Goal: Answer question/provide support: Share knowledge or assist other users

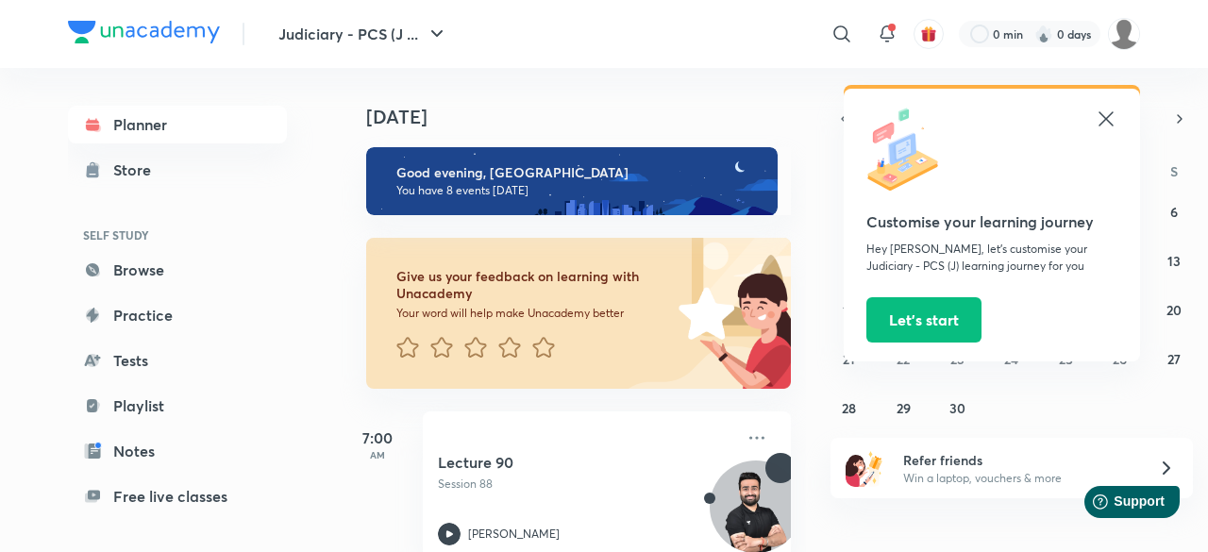
click at [1122, 24] on img at bounding box center [1124, 34] width 32 height 32
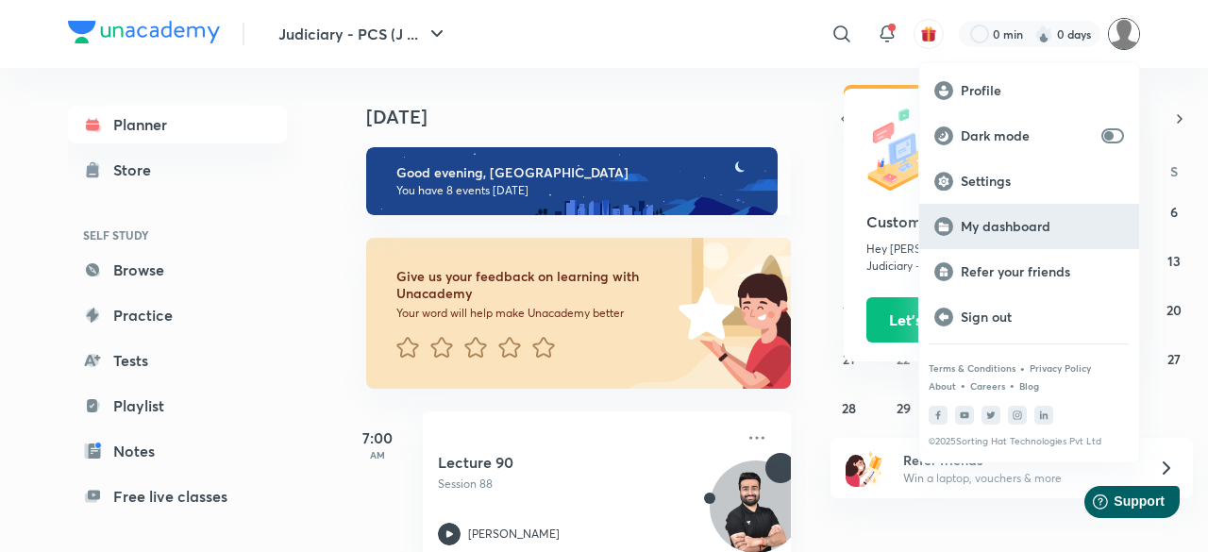
click at [988, 233] on p "My dashboard" at bounding box center [1042, 226] width 163 height 17
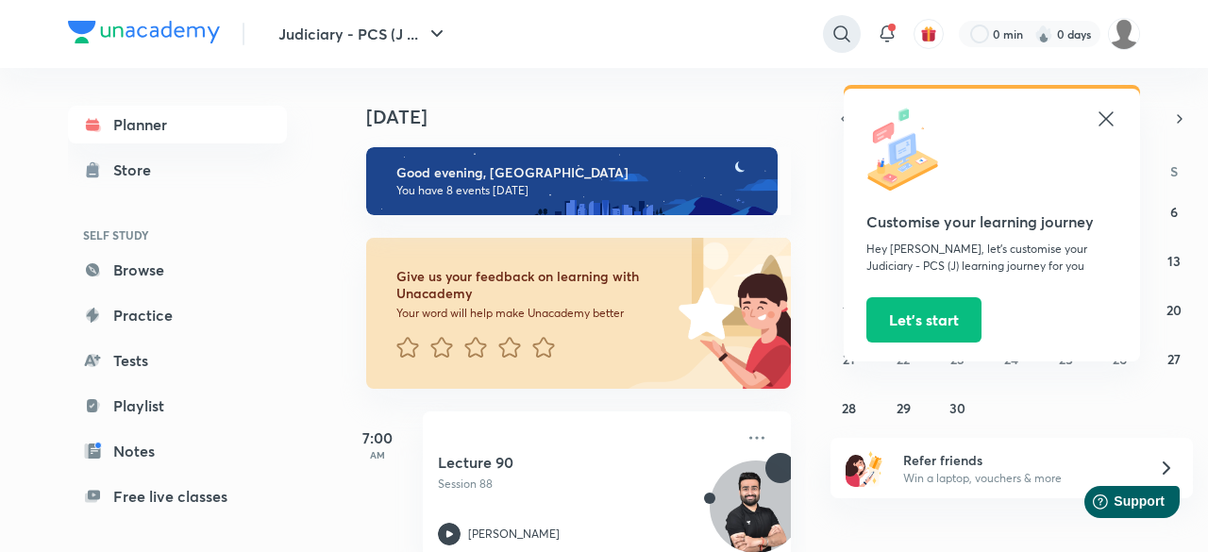
click at [840, 39] on icon at bounding box center [841, 33] width 16 height 16
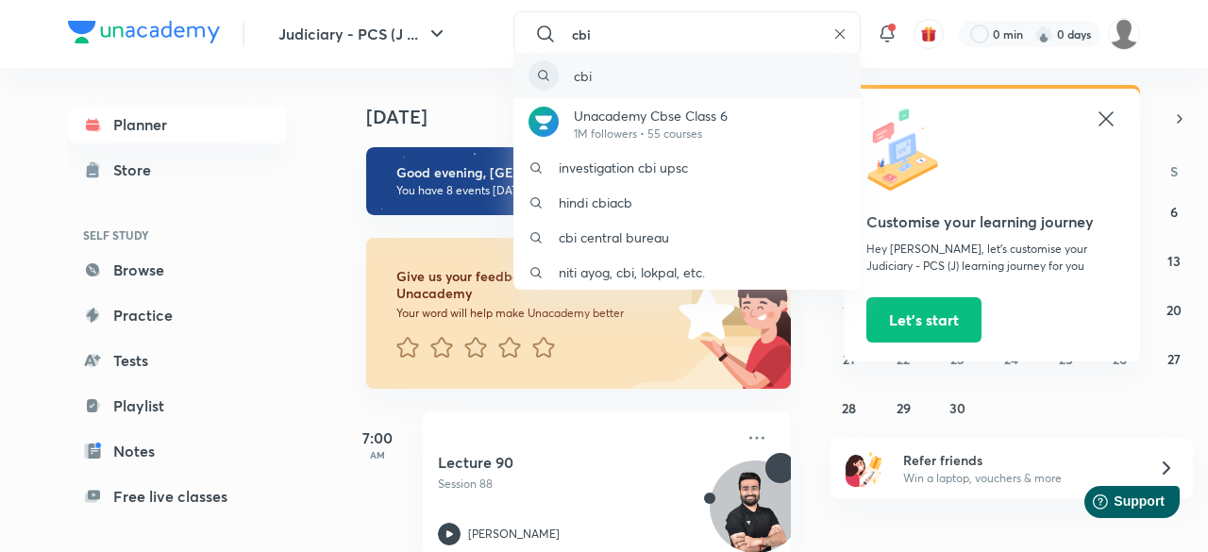
type input "cbi"
click at [716, 73] on div "cbi" at bounding box center [686, 75] width 347 height 45
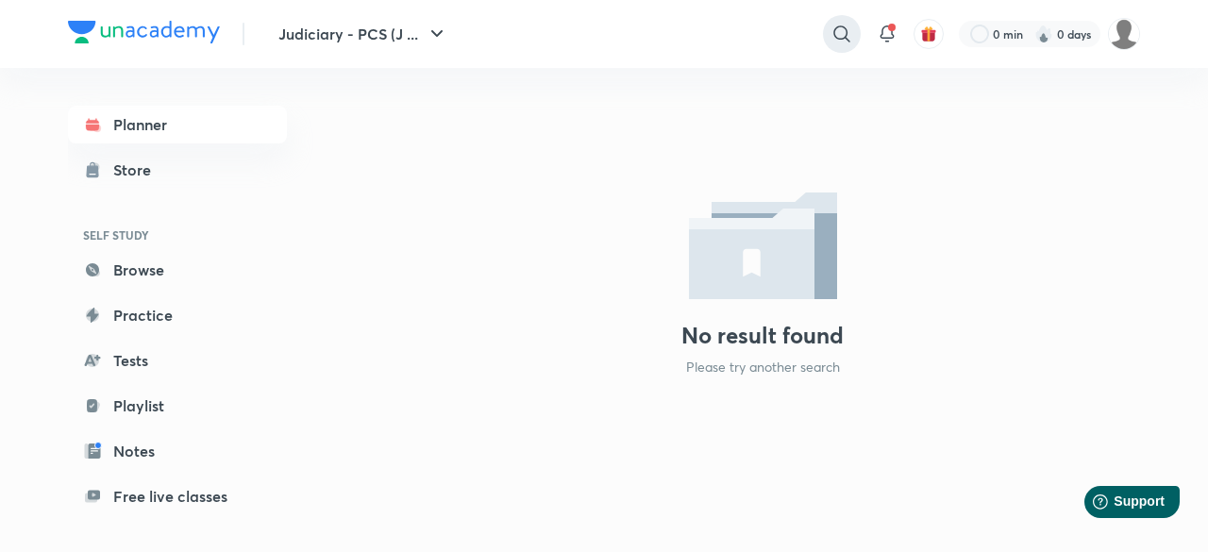
click at [840, 36] on icon at bounding box center [842, 34] width 23 height 23
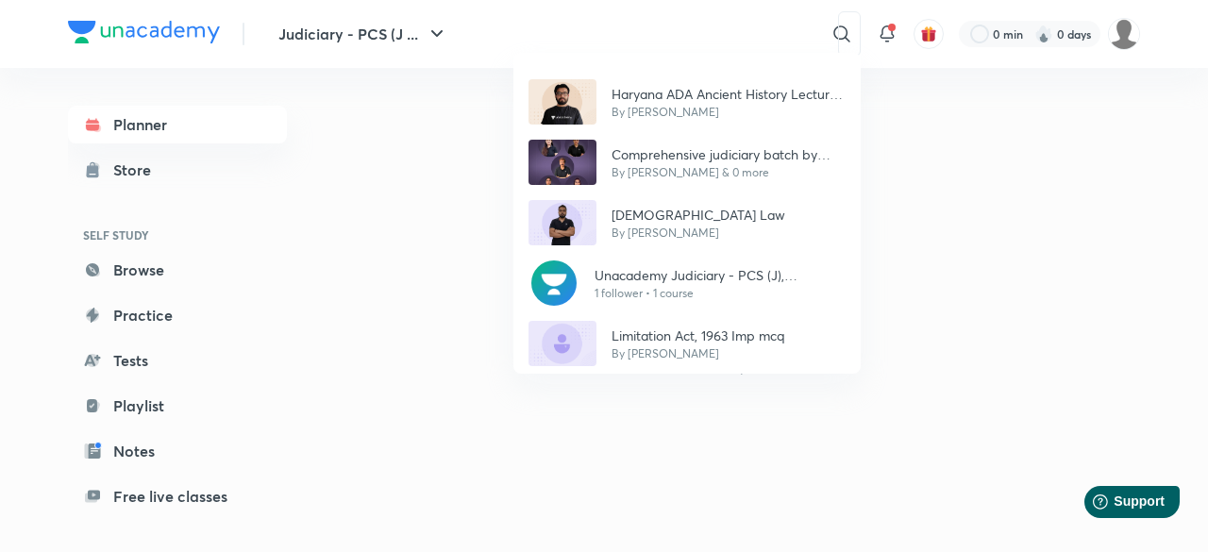
click at [422, 87] on div "Haryana ADA Ancient History Lecture VII By Ashutosh Comprehensive judiciary bat…" at bounding box center [604, 276] width 1208 height 552
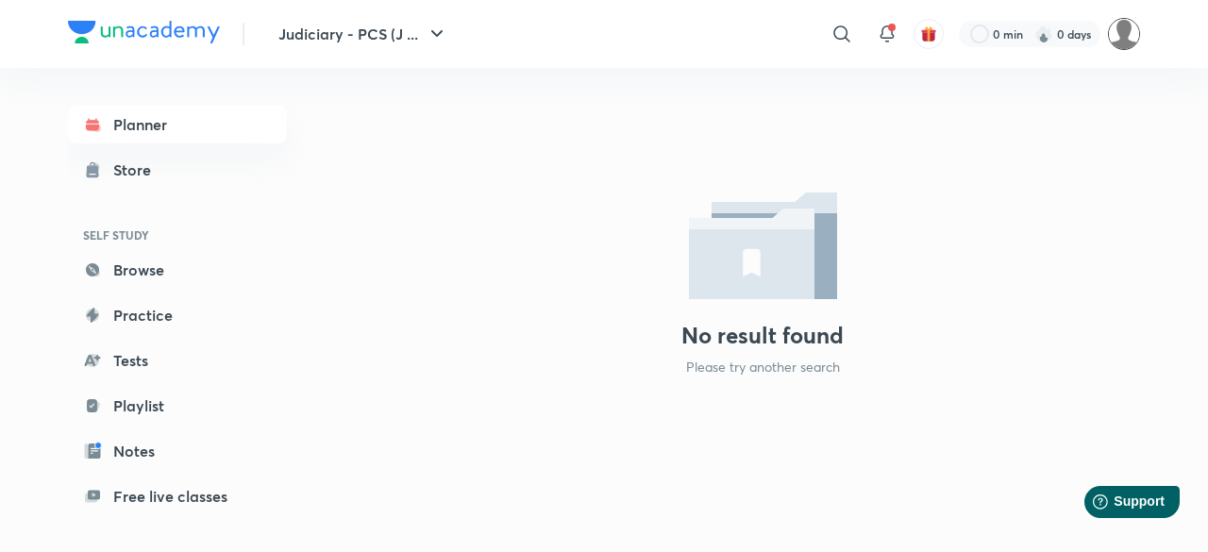
click at [1122, 39] on img at bounding box center [1124, 34] width 32 height 32
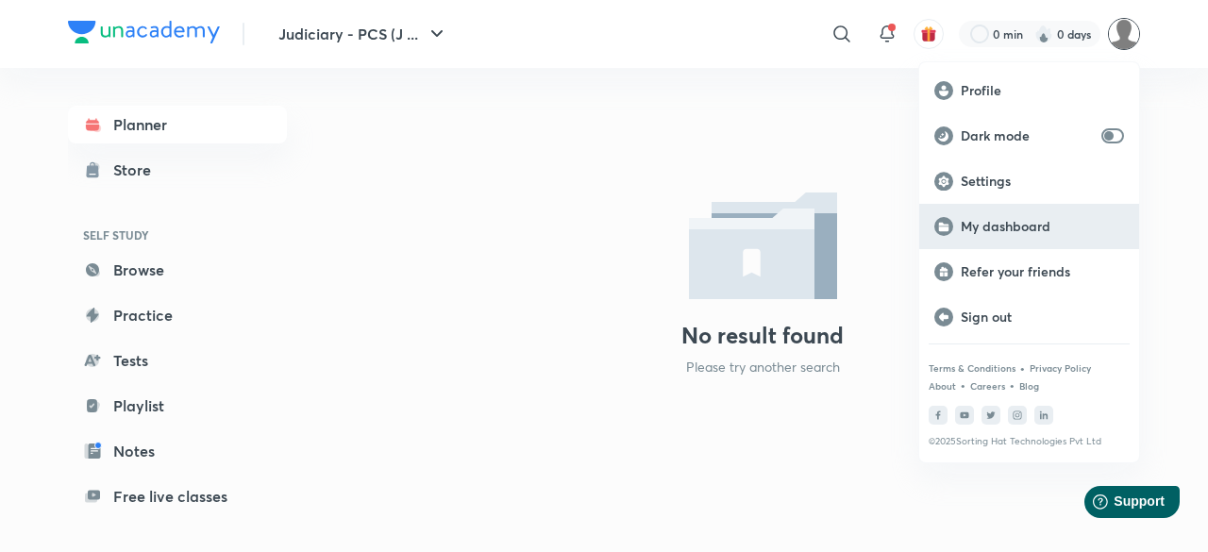
click at [993, 225] on p "My dashboard" at bounding box center [1042, 226] width 163 height 17
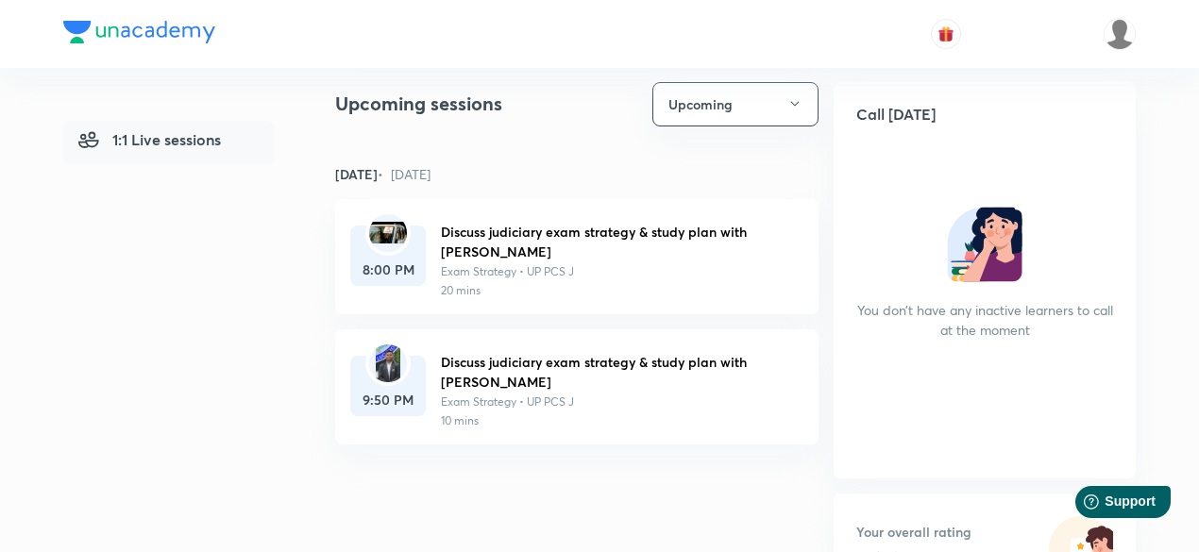
scroll to position [302, 0]
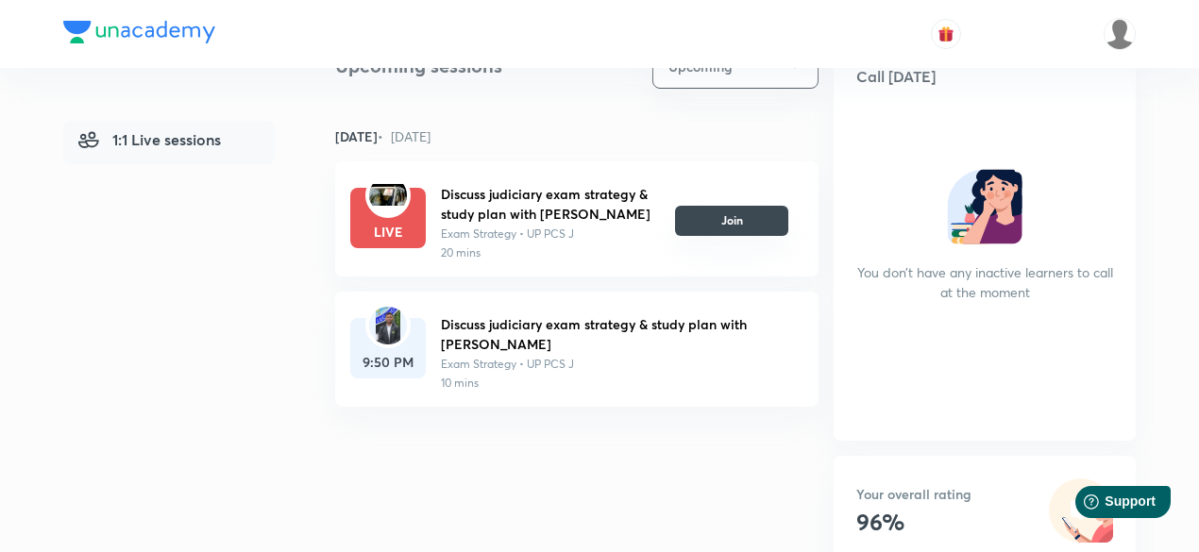
click at [749, 227] on button "Join" at bounding box center [731, 221] width 113 height 30
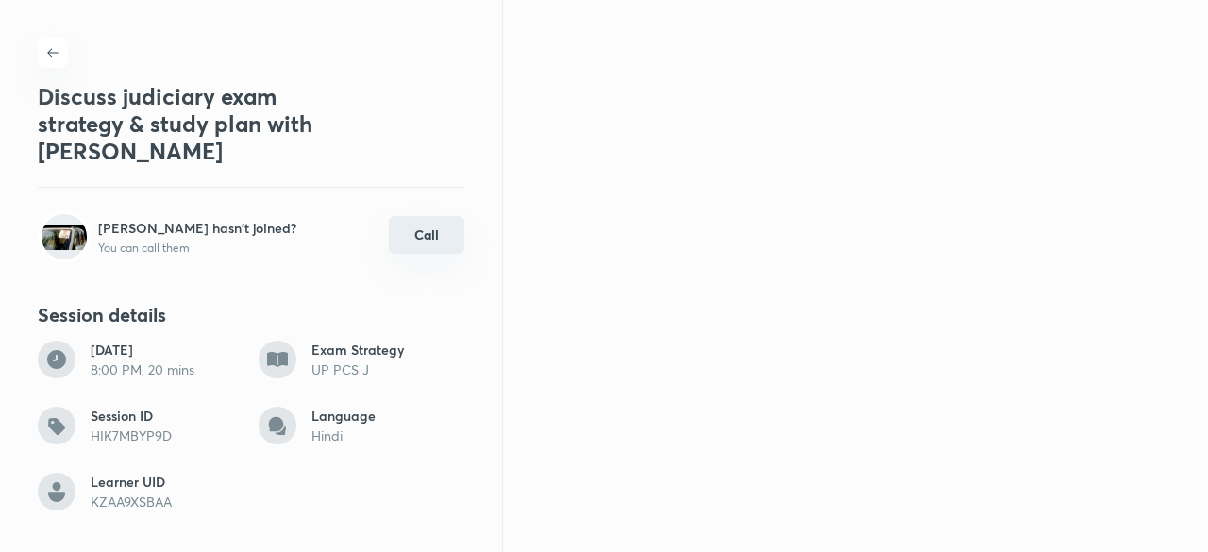
click at [418, 235] on button "Call" at bounding box center [427, 235] width 76 height 38
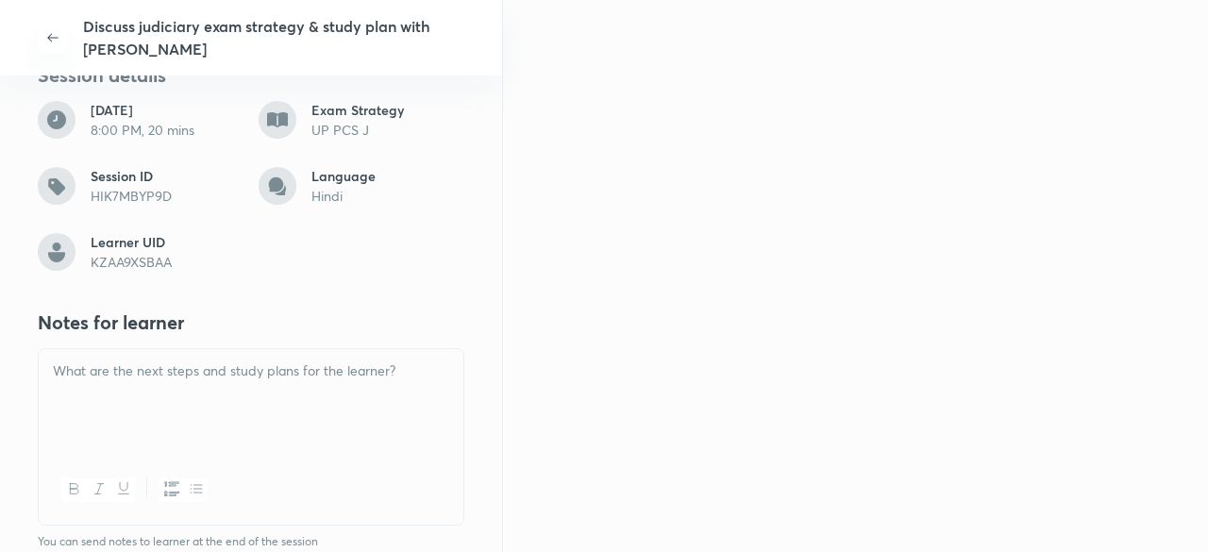
scroll to position [241, 0]
click at [105, 384] on div at bounding box center [251, 401] width 425 height 106
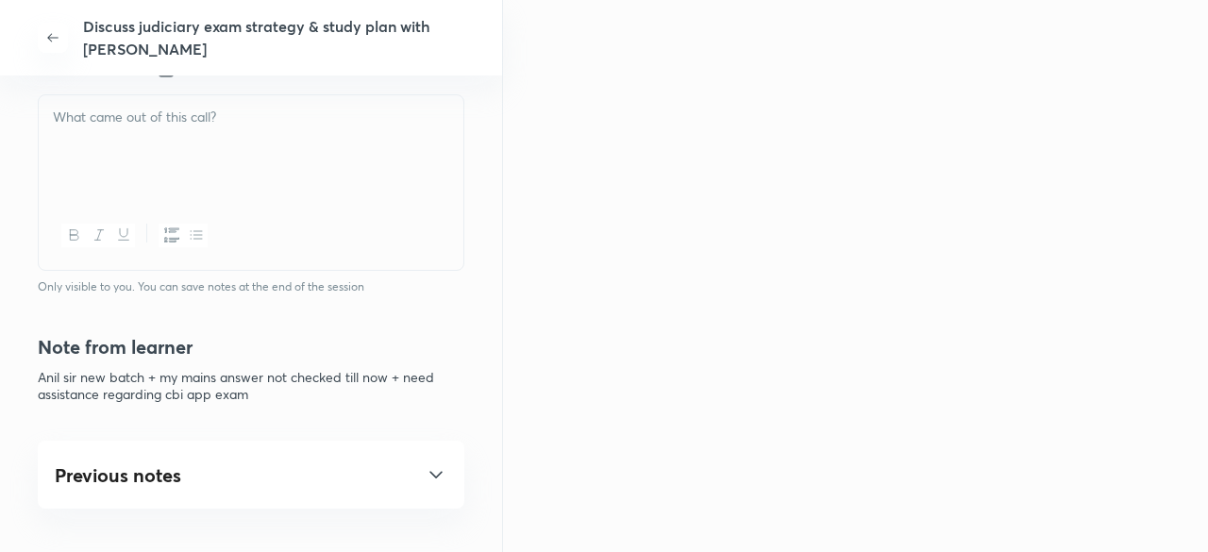
scroll to position [792, 0]
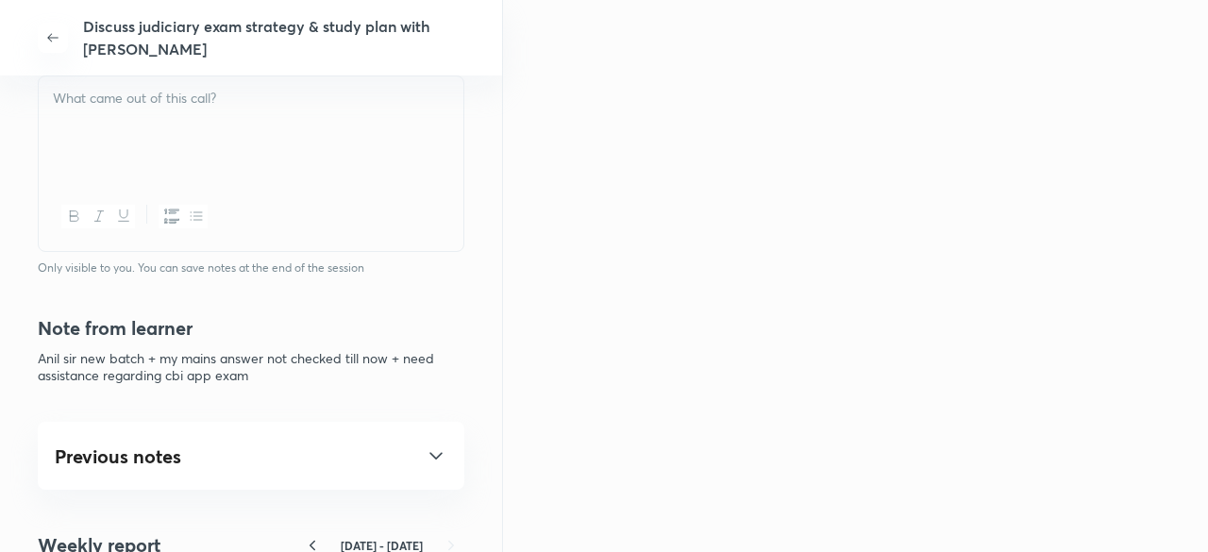
click at [107, 457] on div "Previous notes" at bounding box center [251, 456] width 393 height 23
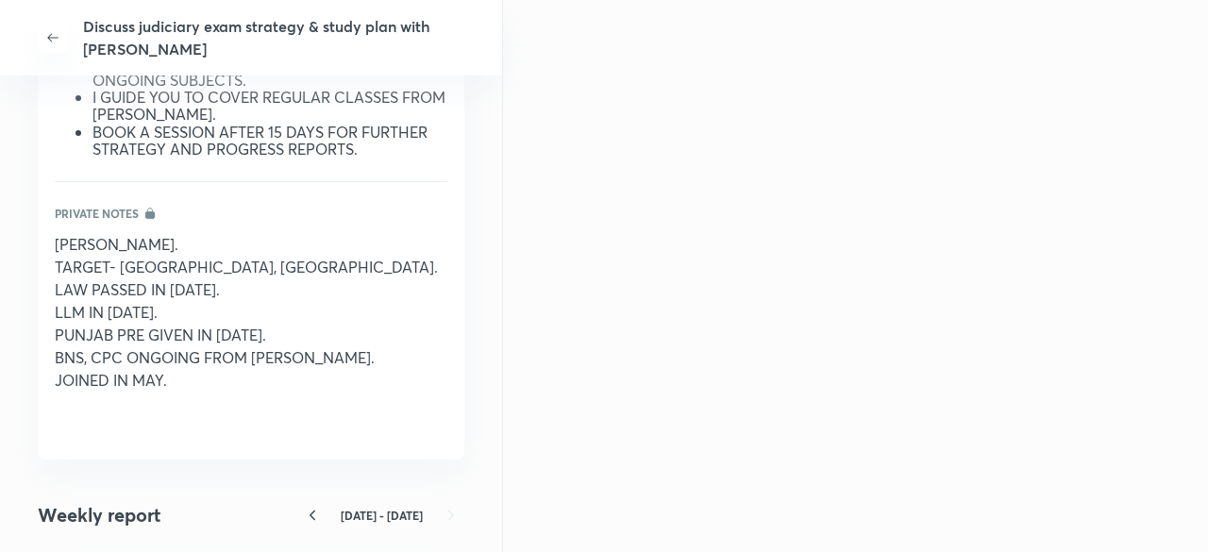
scroll to position [1544, 0]
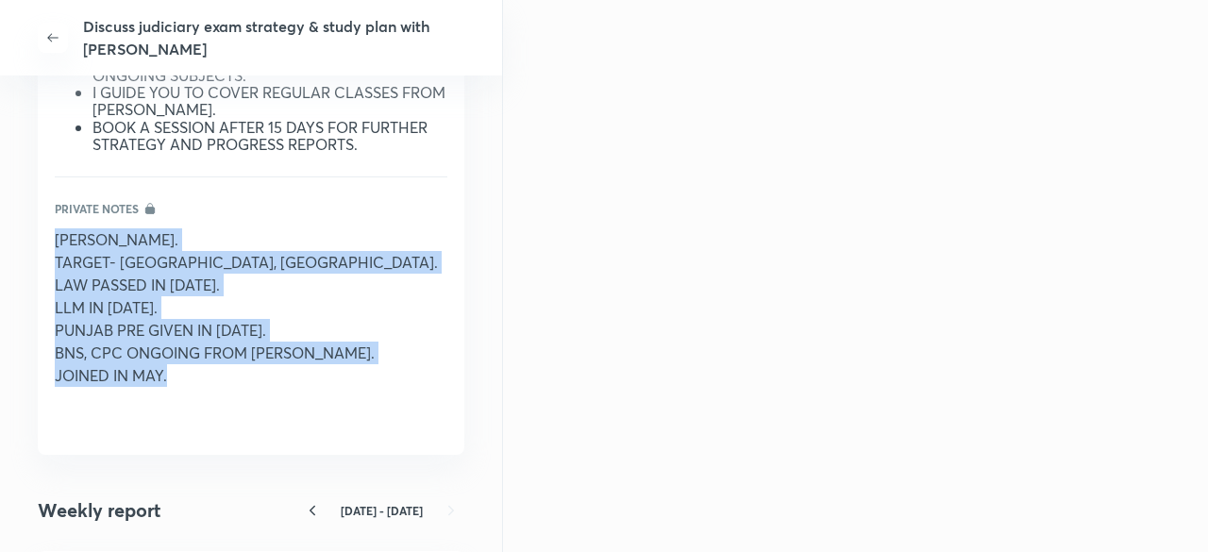
drag, startPoint x: 193, startPoint y: 395, endPoint x: 53, endPoint y: 250, distance: 202.2
click at [53, 250] on div "Previous notes Discuss judiciary exam strategy & study plan [DATE] 6:40 PM Note…" at bounding box center [251, 62] width 427 height 784
copy div "[PERSON_NAME]. TARGET- [GEOGRAPHIC_DATA], [GEOGRAPHIC_DATA]. LAW PASSED IN [DAT…"
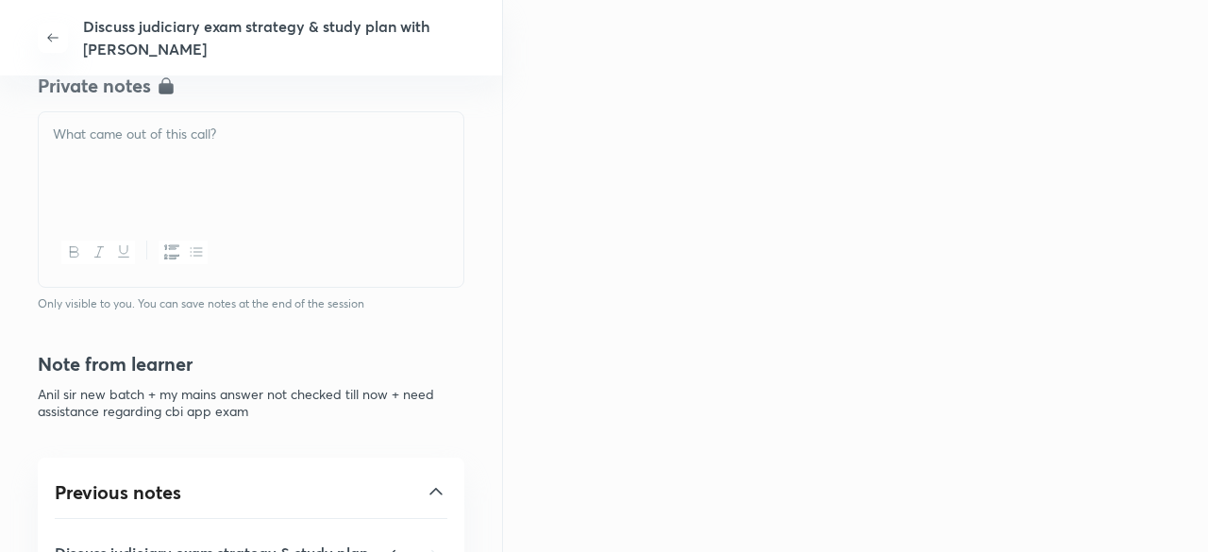
scroll to position [613, 0]
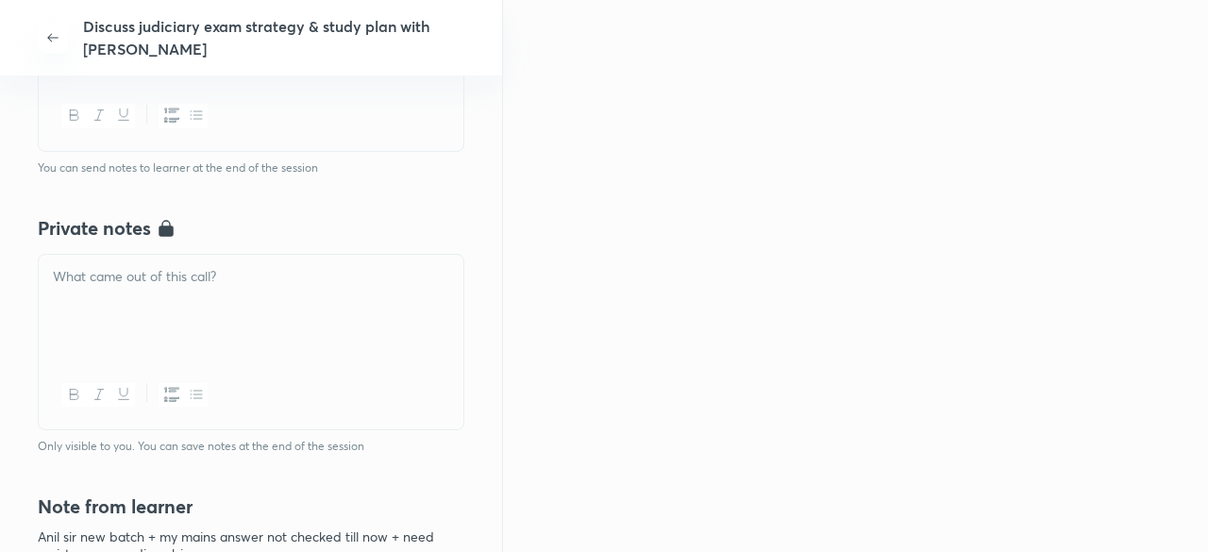
click at [204, 344] on div at bounding box center [251, 308] width 425 height 106
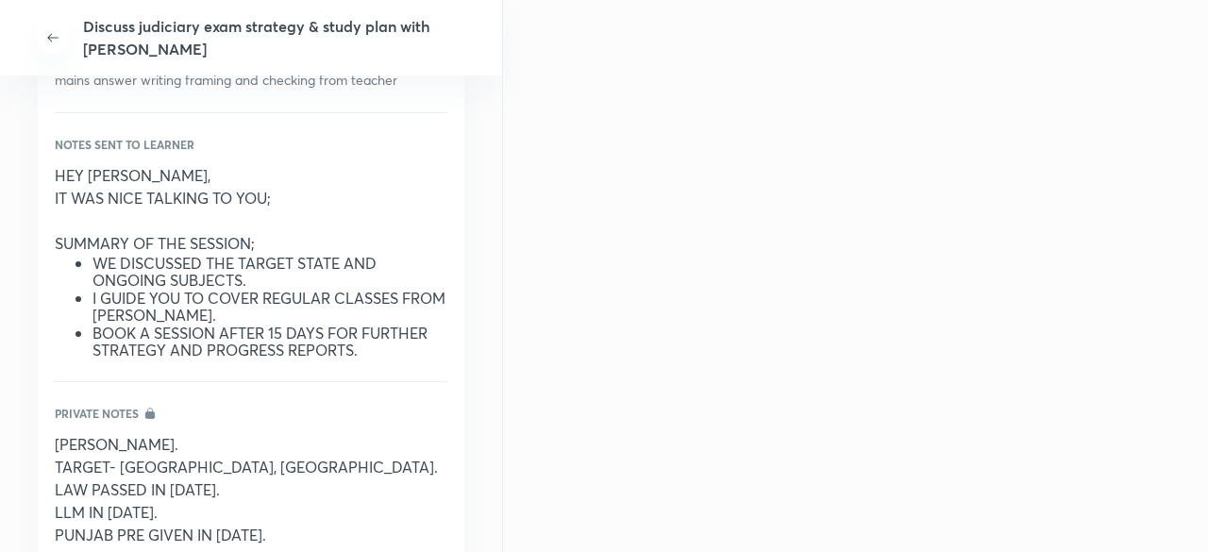
scroll to position [1418, 0]
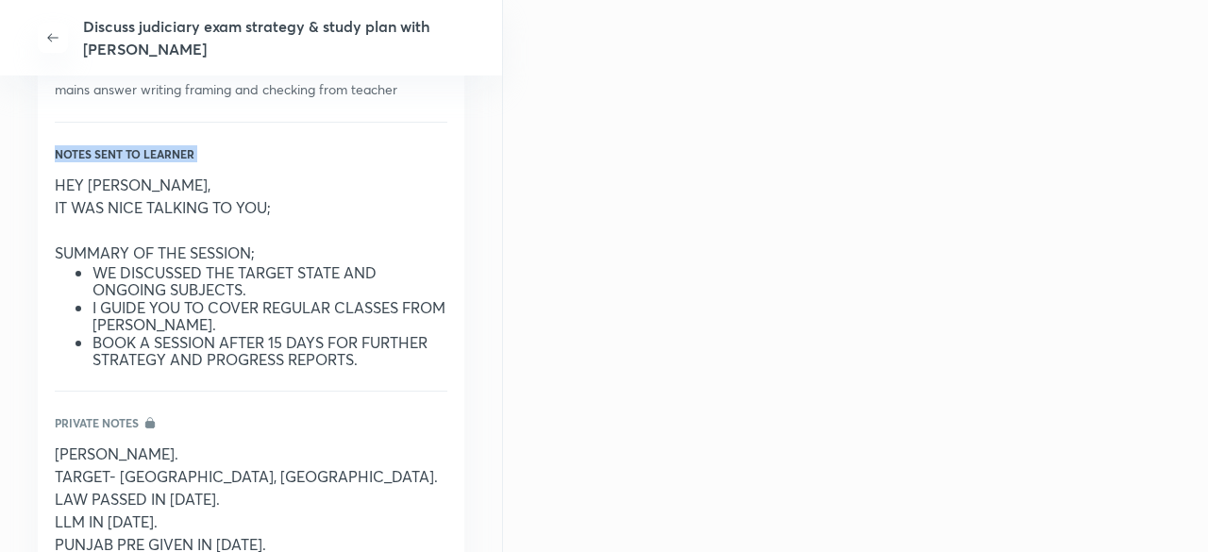
drag, startPoint x: 376, startPoint y: 392, endPoint x: 45, endPoint y: 211, distance: 376.3
click at [45, 211] on div "Previous notes Discuss judiciary exam strategy & study plan [DATE] 6:40 PM Note…" at bounding box center [251, 277] width 427 height 784
copy p "Notes sent to learner"
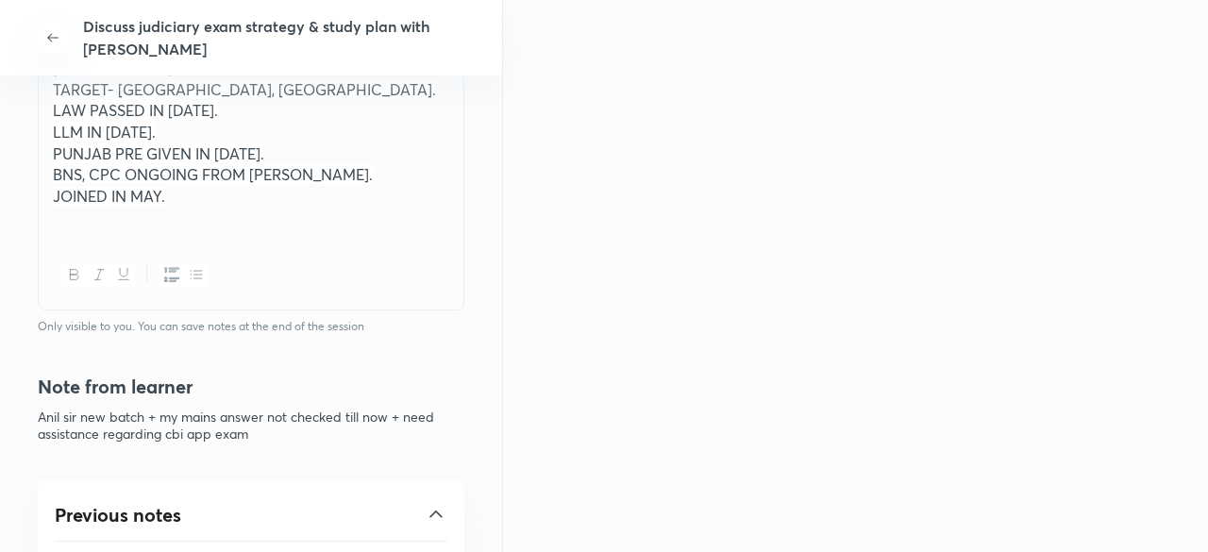
scroll to position [802, 0]
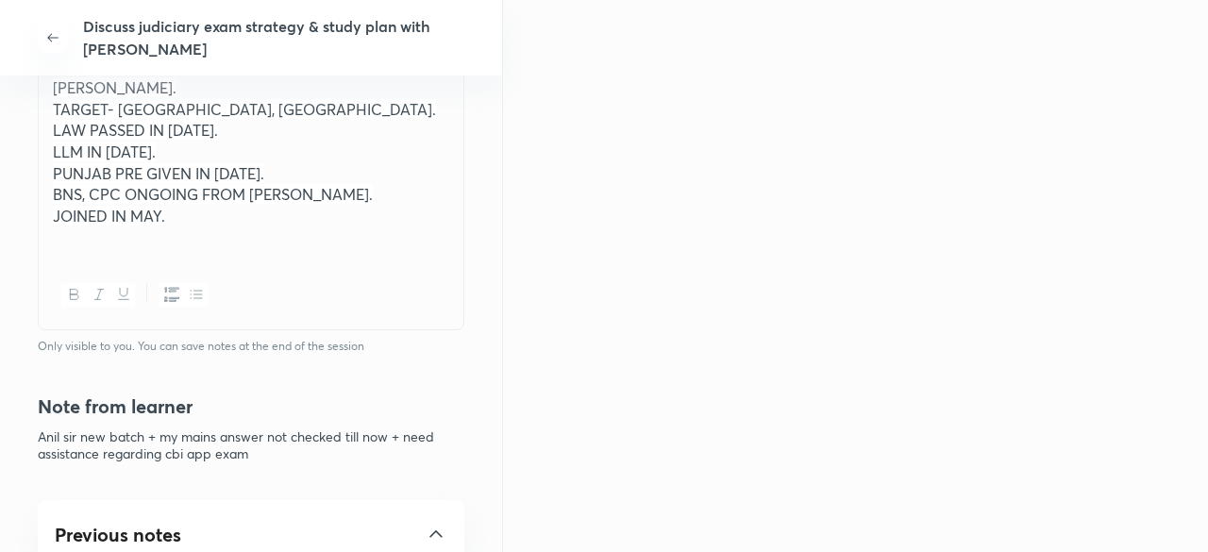
click at [172, 216] on p "JOINED IN MAY." at bounding box center [251, 217] width 396 height 22
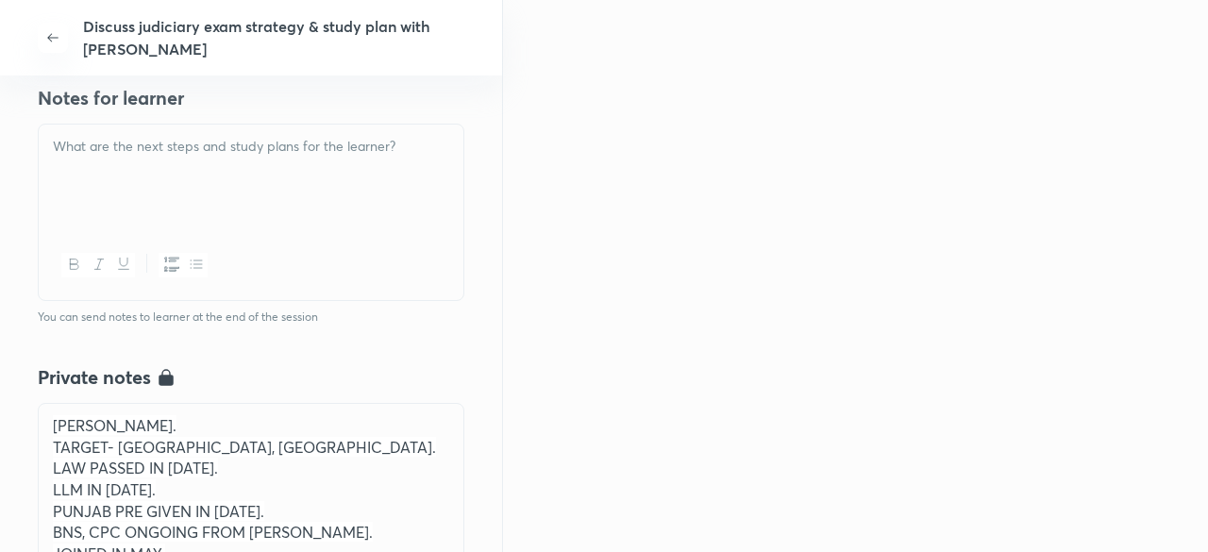
scroll to position [421, 0]
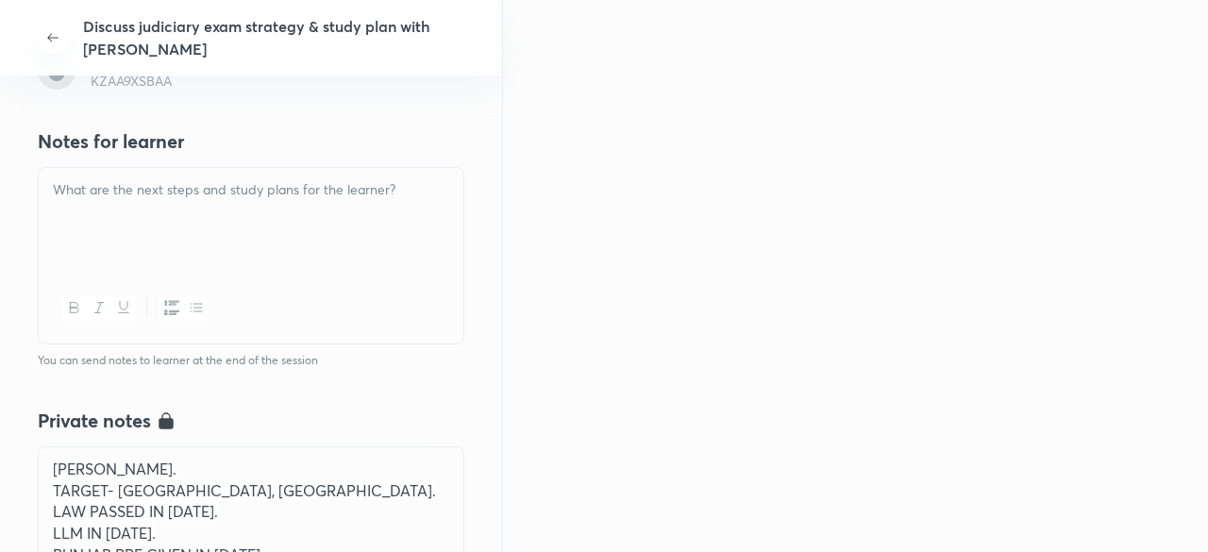
click at [333, 192] on p at bounding box center [251, 190] width 396 height 22
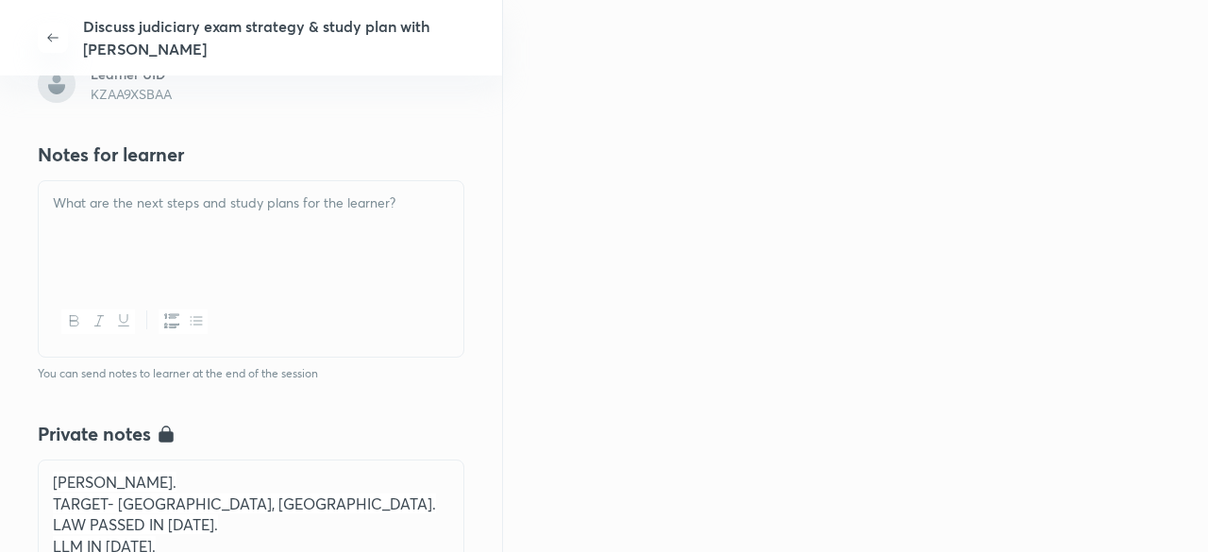
scroll to position [407, 0]
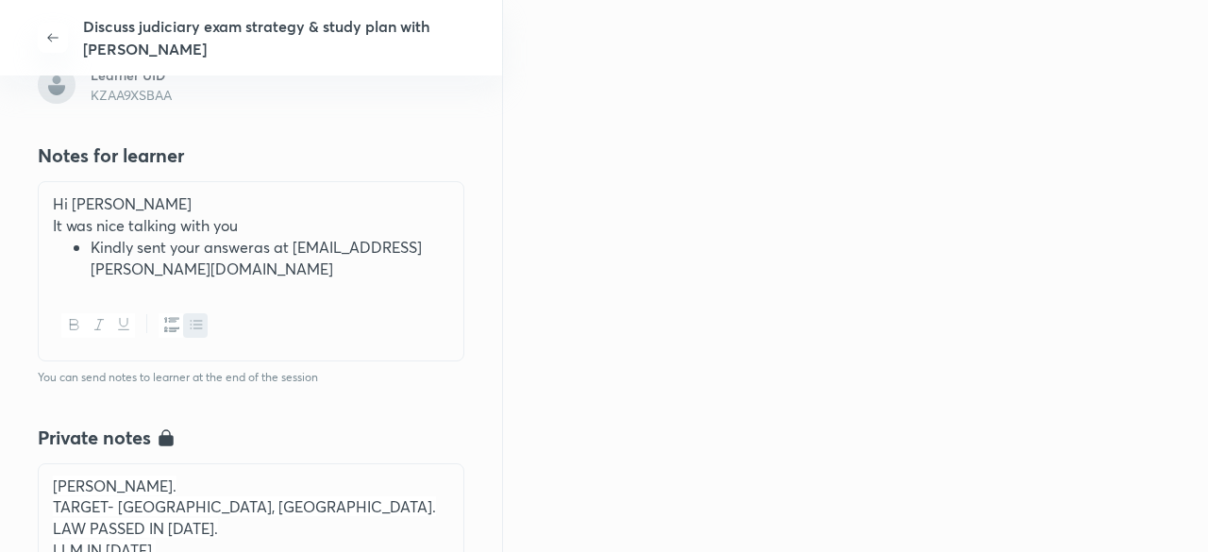
click at [261, 243] on li "Kindly sent your answeras at [EMAIL_ADDRESS][PERSON_NAME][DOMAIN_NAME]" at bounding box center [270, 258] width 359 height 42
click at [274, 270] on li "Kindly sent your answers at [EMAIL_ADDRESS][PERSON_NAME][DOMAIN_NAME]" at bounding box center [270, 258] width 359 height 42
click at [307, 267] on li "Kindly sent your answers at [EMAIL_ADDRESS][PERSON_NAME][DOMAIN_NAME]" at bounding box center [270, 258] width 359 height 42
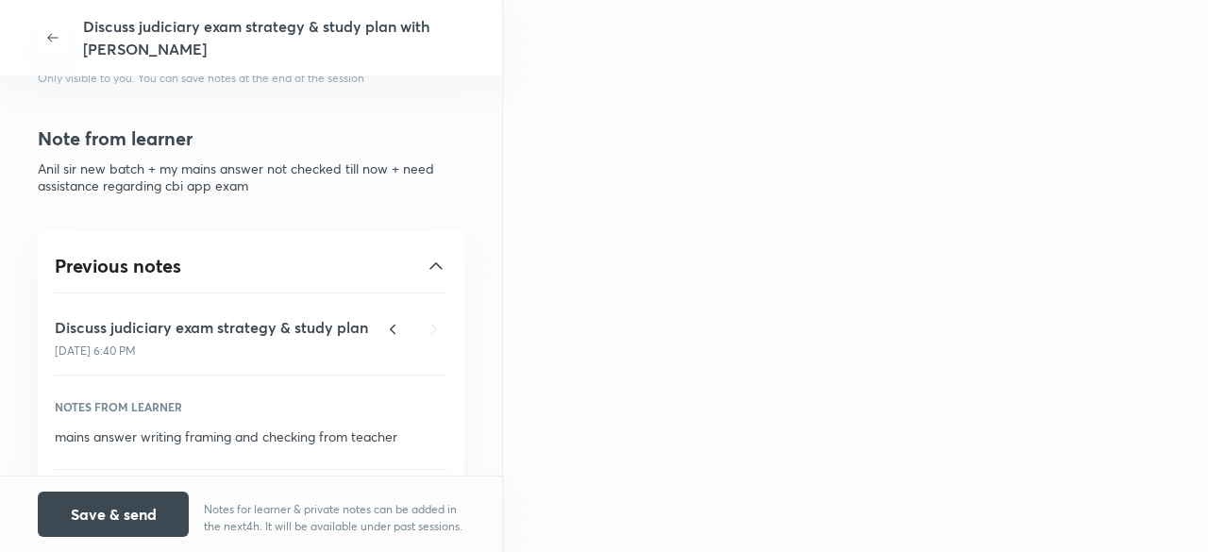
scroll to position [1304, 0]
click at [157, 512] on button "Save & send" at bounding box center [113, 512] width 151 height 45
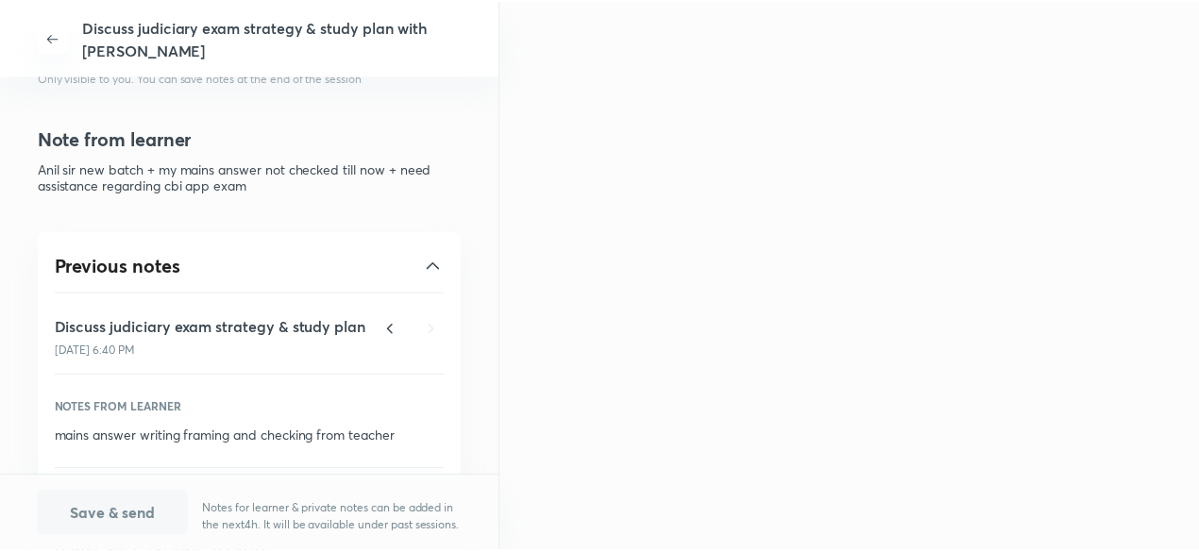
scroll to position [244, 0]
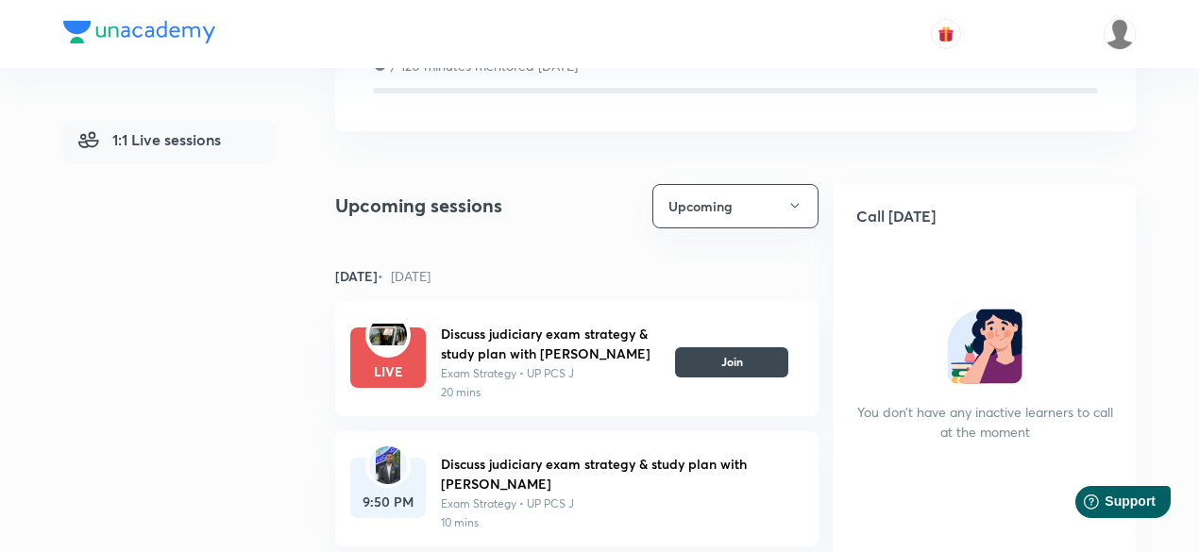
scroll to position [185, 0]
